Goal: Book appointment/travel/reservation

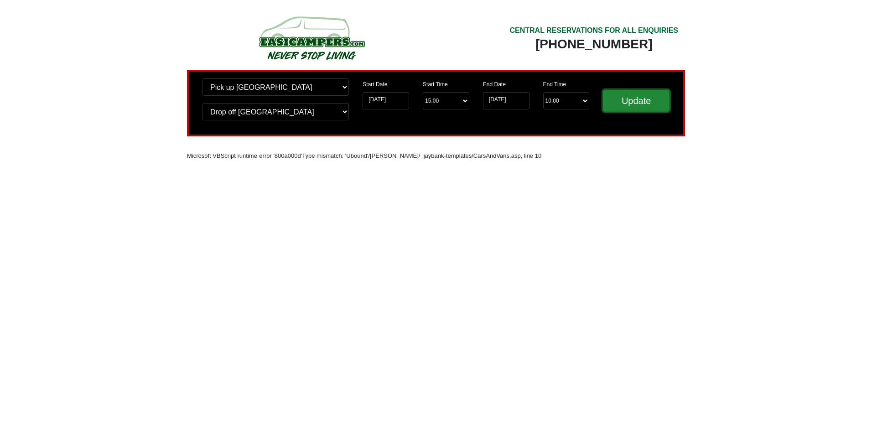
click at [651, 101] on input "Update" at bounding box center [636, 101] width 67 height 22
click at [313, 36] on img at bounding box center [311, 38] width 173 height 50
click at [284, 29] on img at bounding box center [311, 38] width 173 height 50
click at [402, 102] on input "20-08-2025" at bounding box center [385, 100] width 46 height 17
click at [271, 88] on select "Change pick up location? Pick up Edinburgh Birmingham Airport Blackburn Lancash…" at bounding box center [275, 86] width 146 height 17
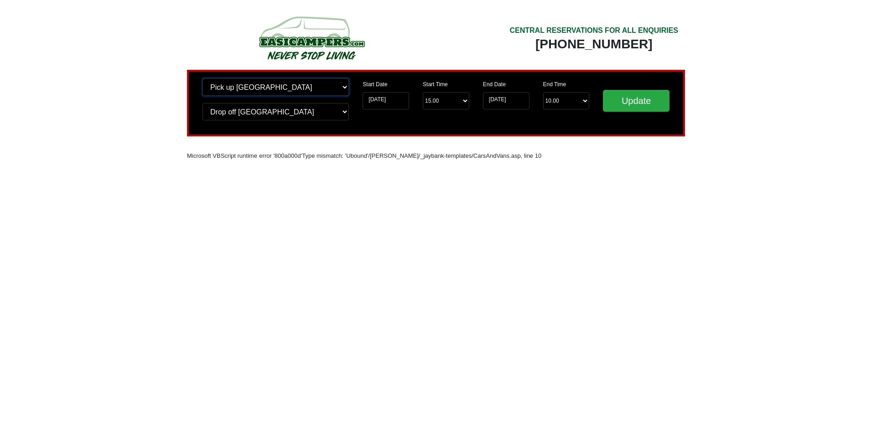
select select "BLA1"
click at [202, 78] on select "Change pick up location? Pick up Edinburgh Birmingham Airport Blackburn Lancash…" at bounding box center [275, 86] width 146 height 17
click at [210, 105] on select "Change drop off location? Drop off Edinburgh Birmingham Airport Blackburn Lanca…" at bounding box center [275, 111] width 146 height 17
select select "LPL"
click at [202, 103] on select "Change drop off location? Drop off Edinburgh Birmingham Airport Blackburn Lanca…" at bounding box center [275, 111] width 146 height 17
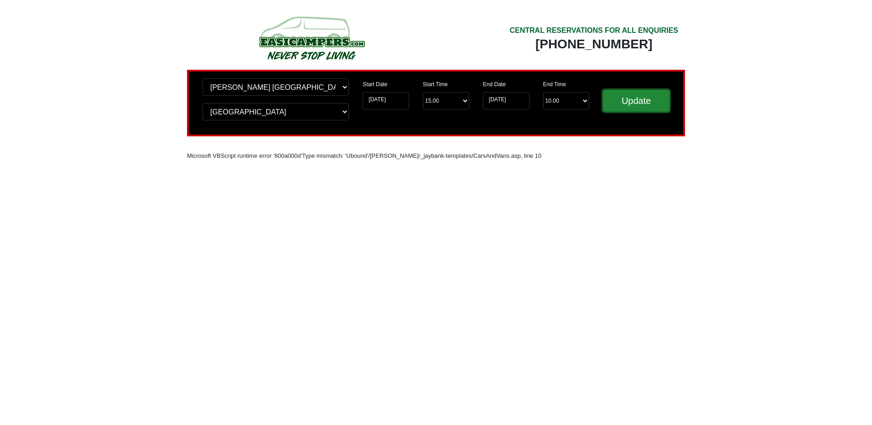
click at [619, 106] on input "Update" at bounding box center [636, 101] width 67 height 22
select select "BLA1"
select select "LPL"
